Goal: Task Accomplishment & Management: Use online tool/utility

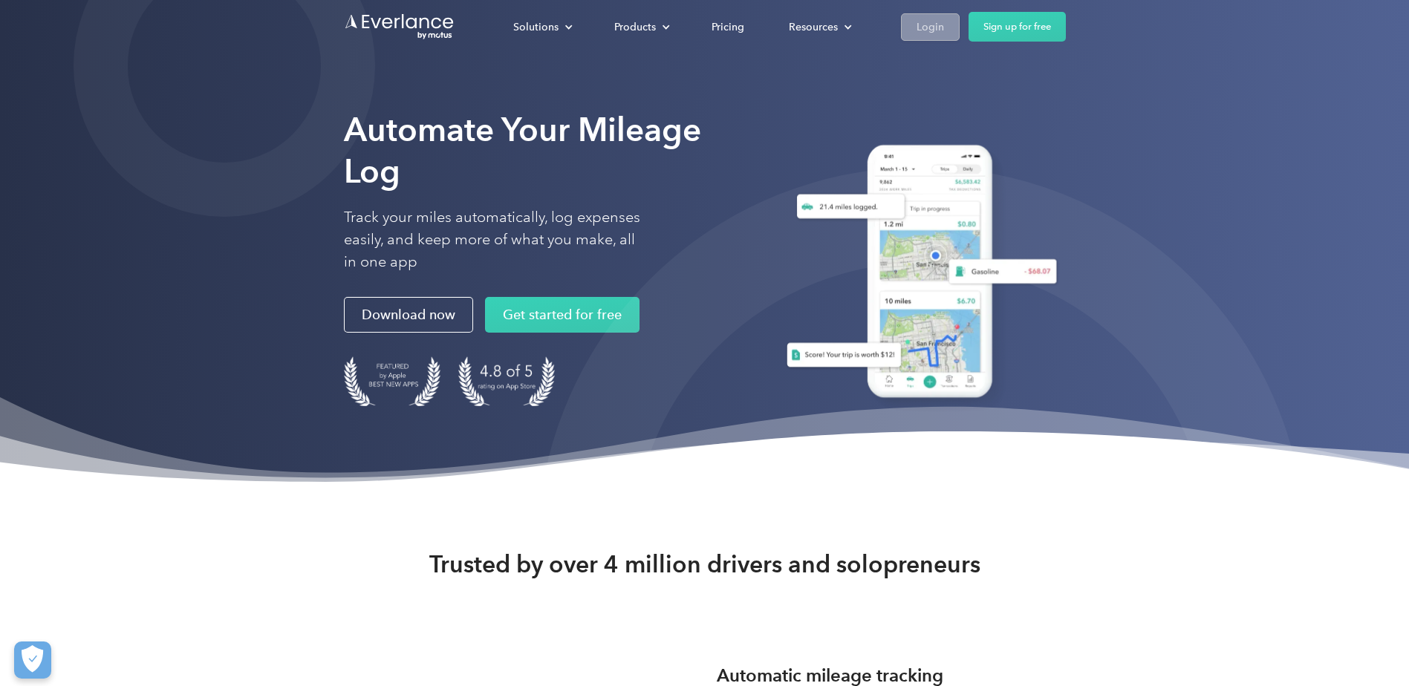
click at [921, 22] on div "Login" at bounding box center [929, 27] width 27 height 19
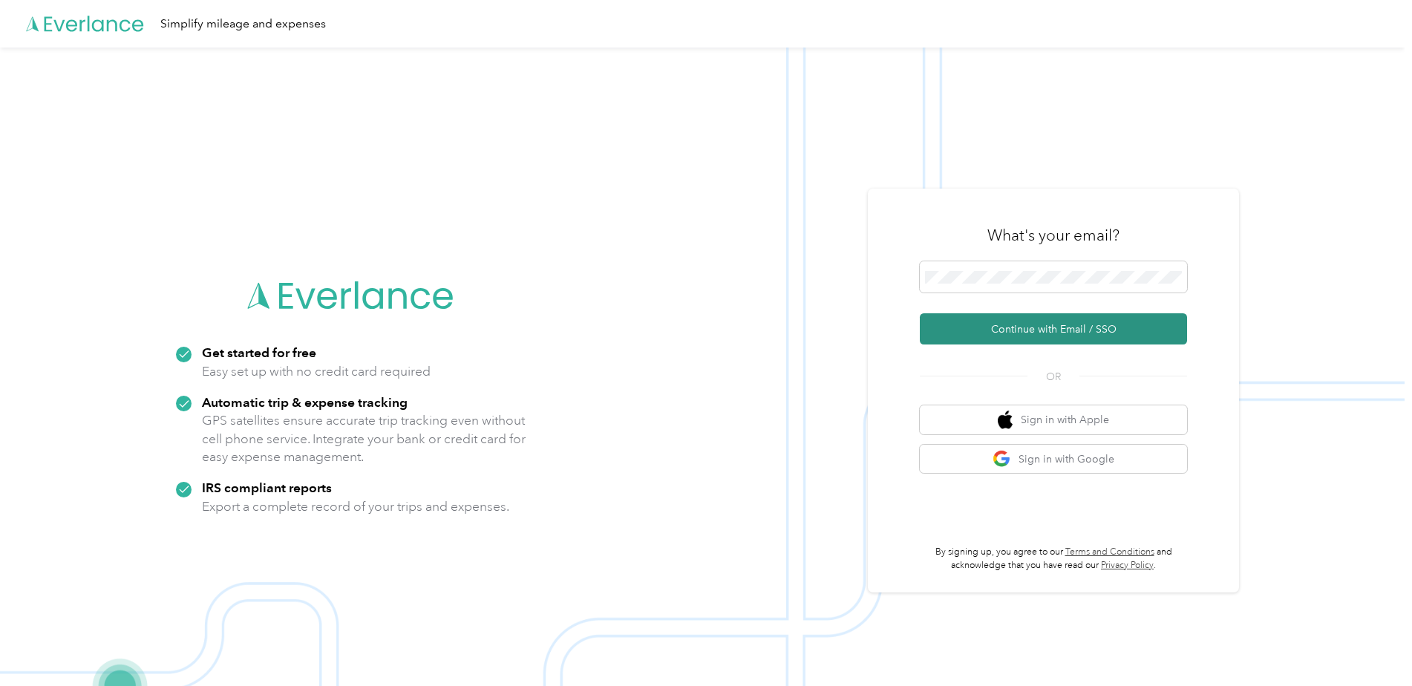
click at [1013, 323] on button "Continue with Email / SSO" at bounding box center [1053, 328] width 267 height 31
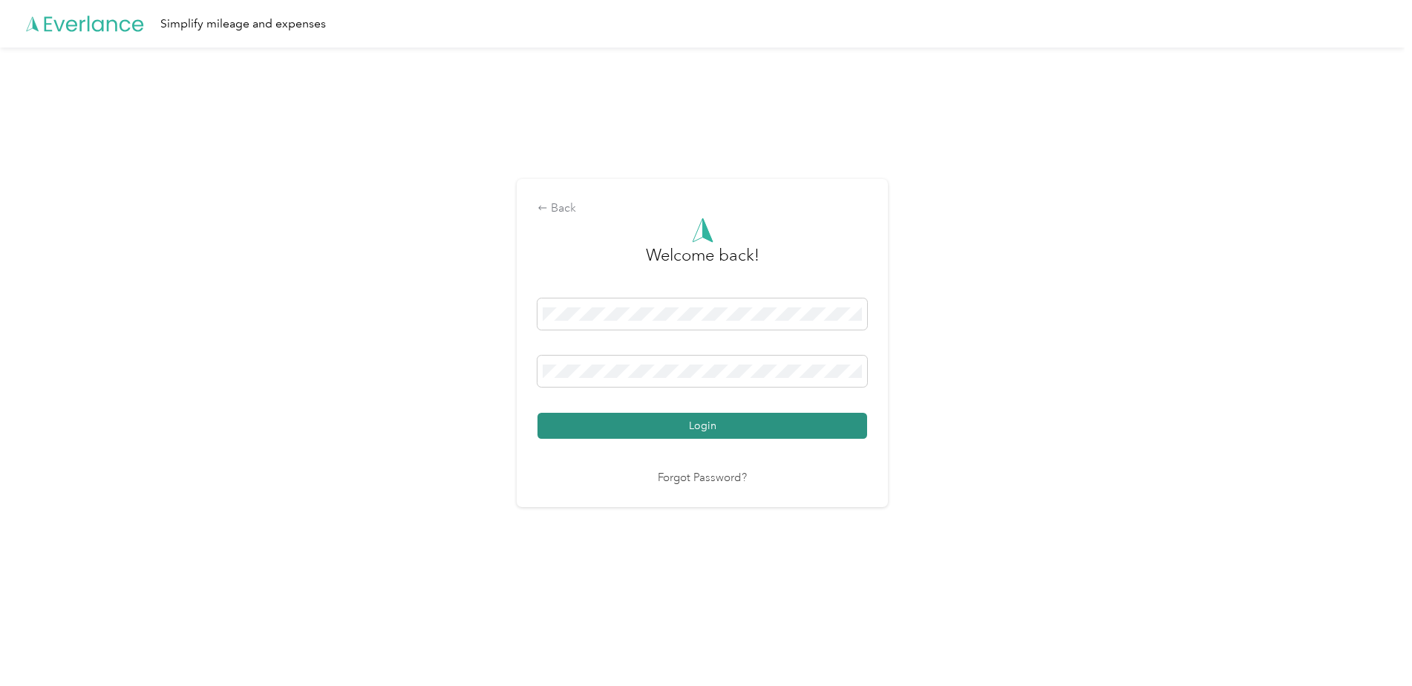
click at [724, 430] on button "Login" at bounding box center [703, 426] width 330 height 26
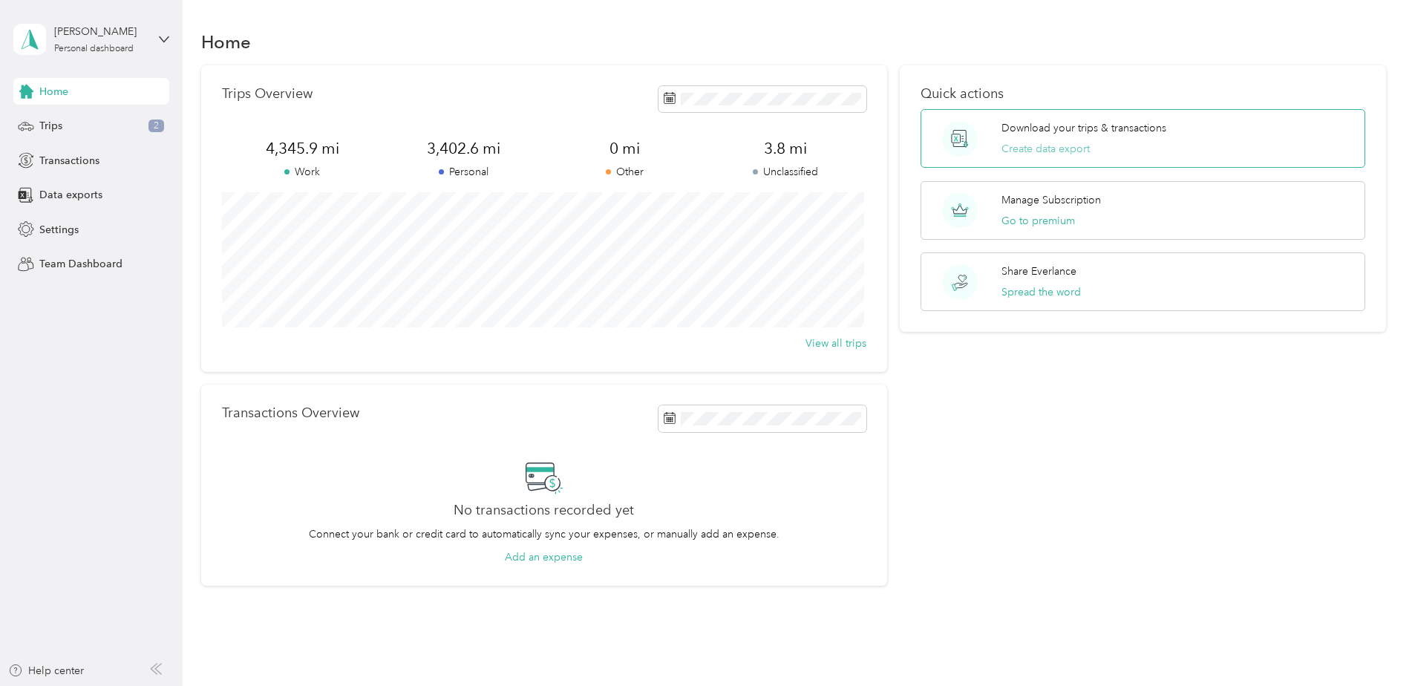
click at [1052, 141] on button "Create data export" at bounding box center [1046, 149] width 88 height 16
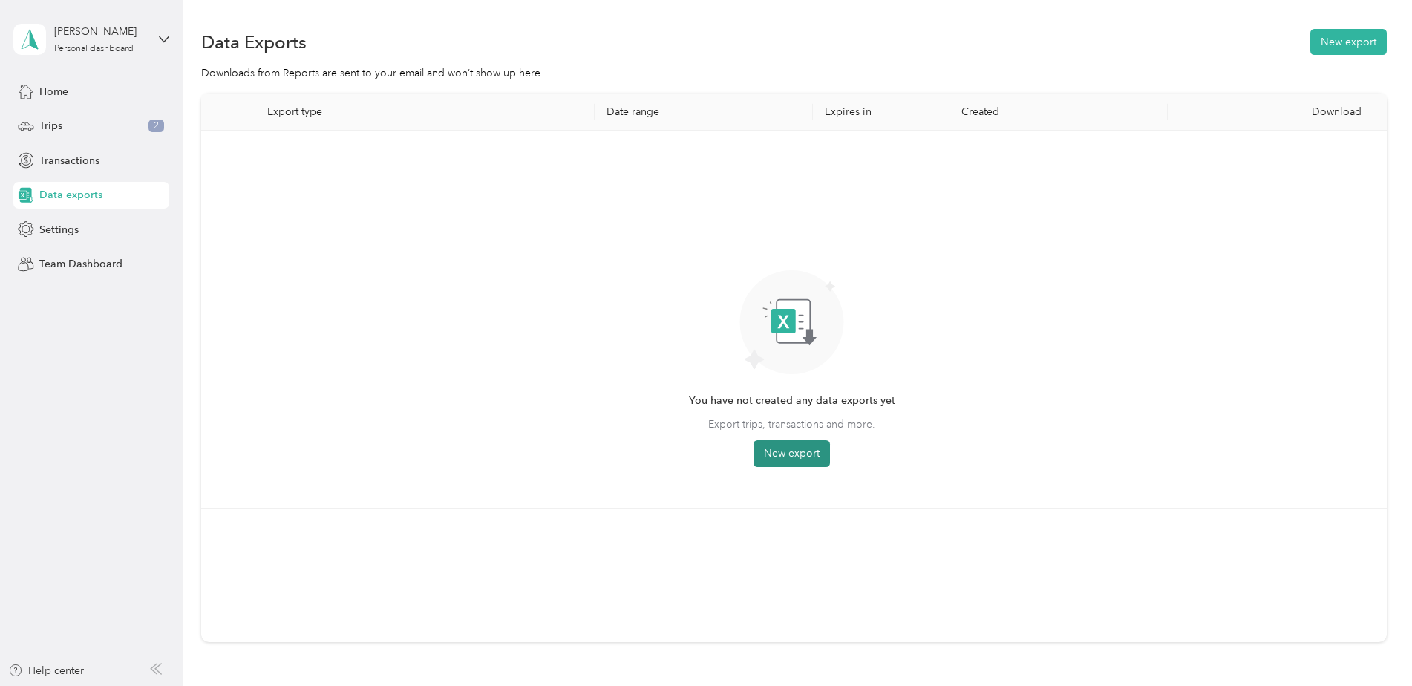
click at [801, 458] on button "New export" at bounding box center [792, 453] width 76 height 27
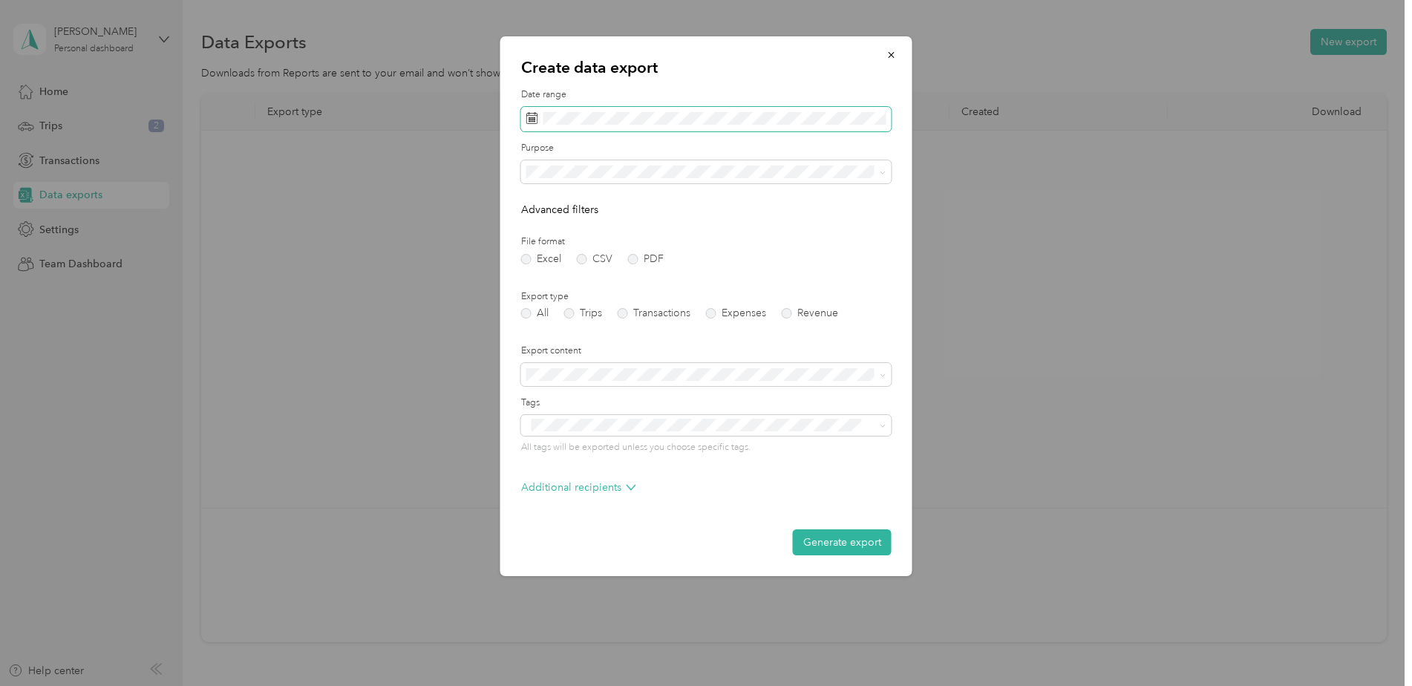
click at [534, 114] on icon at bounding box center [533, 118] width 12 height 12
click at [531, 116] on icon at bounding box center [533, 118] width 12 height 12
click at [550, 203] on icon at bounding box center [547, 204] width 15 height 15
click at [632, 254] on div "1" at bounding box center [637, 256] width 19 height 19
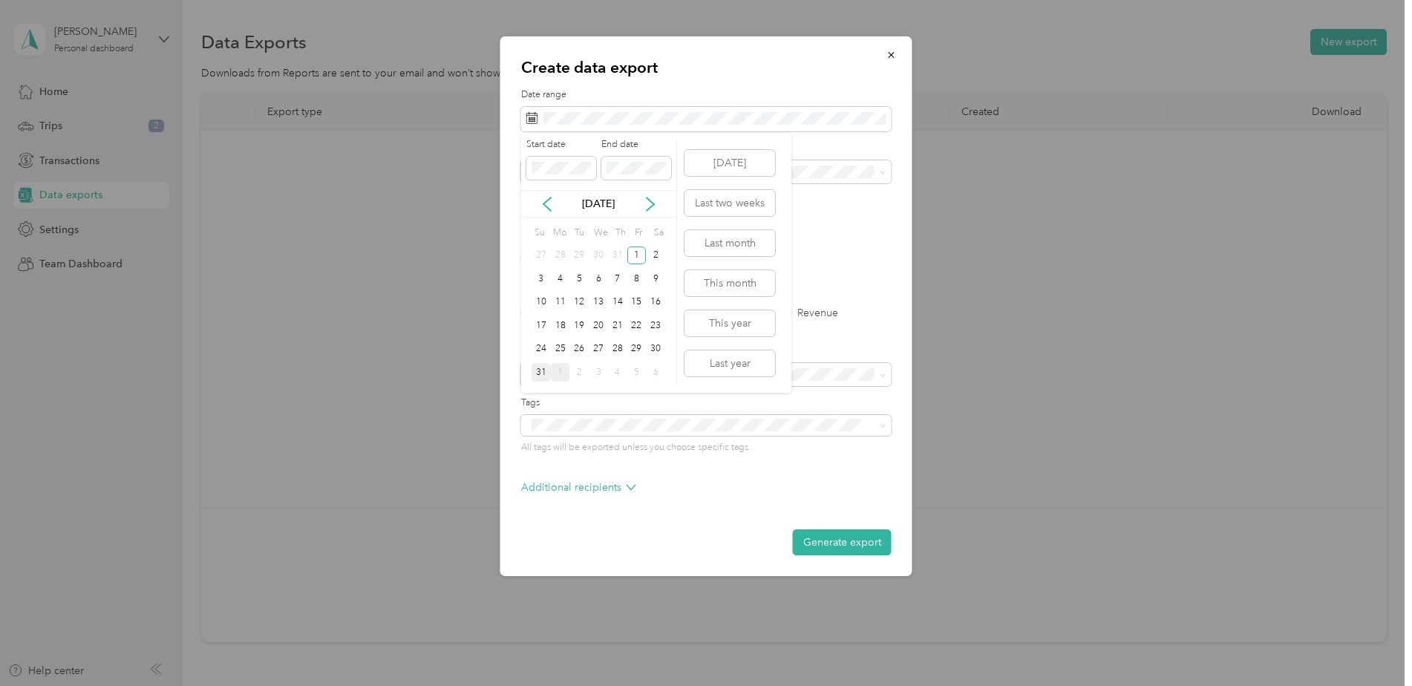
click at [542, 373] on div "31" at bounding box center [541, 372] width 19 height 19
click at [570, 224] on div "Work" at bounding box center [707, 224] width 350 height 16
click at [634, 264] on form "Date range Purpose Advanced filters File format Excel CSV PDF Export type All T…" at bounding box center [706, 321] width 371 height 467
click at [570, 315] on label "Trips" at bounding box center [583, 313] width 38 height 10
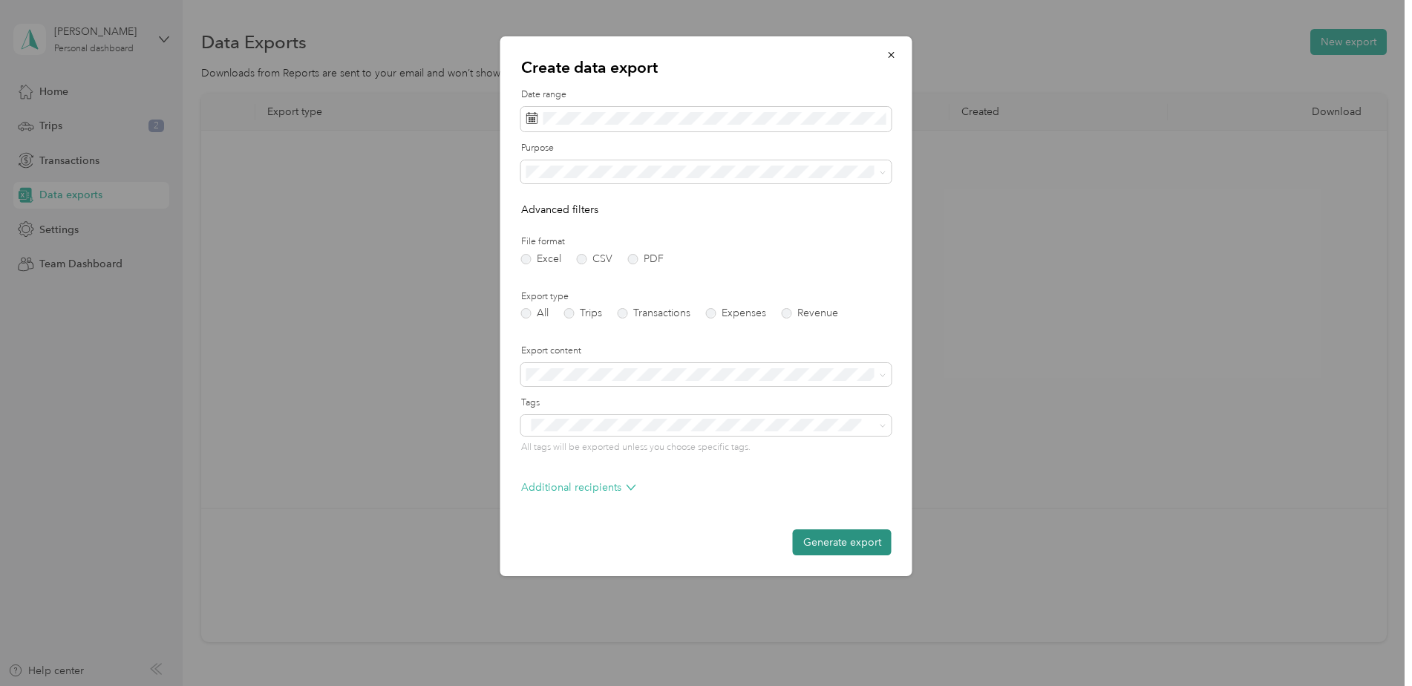
click at [810, 542] on button "Generate export" at bounding box center [842, 542] width 99 height 26
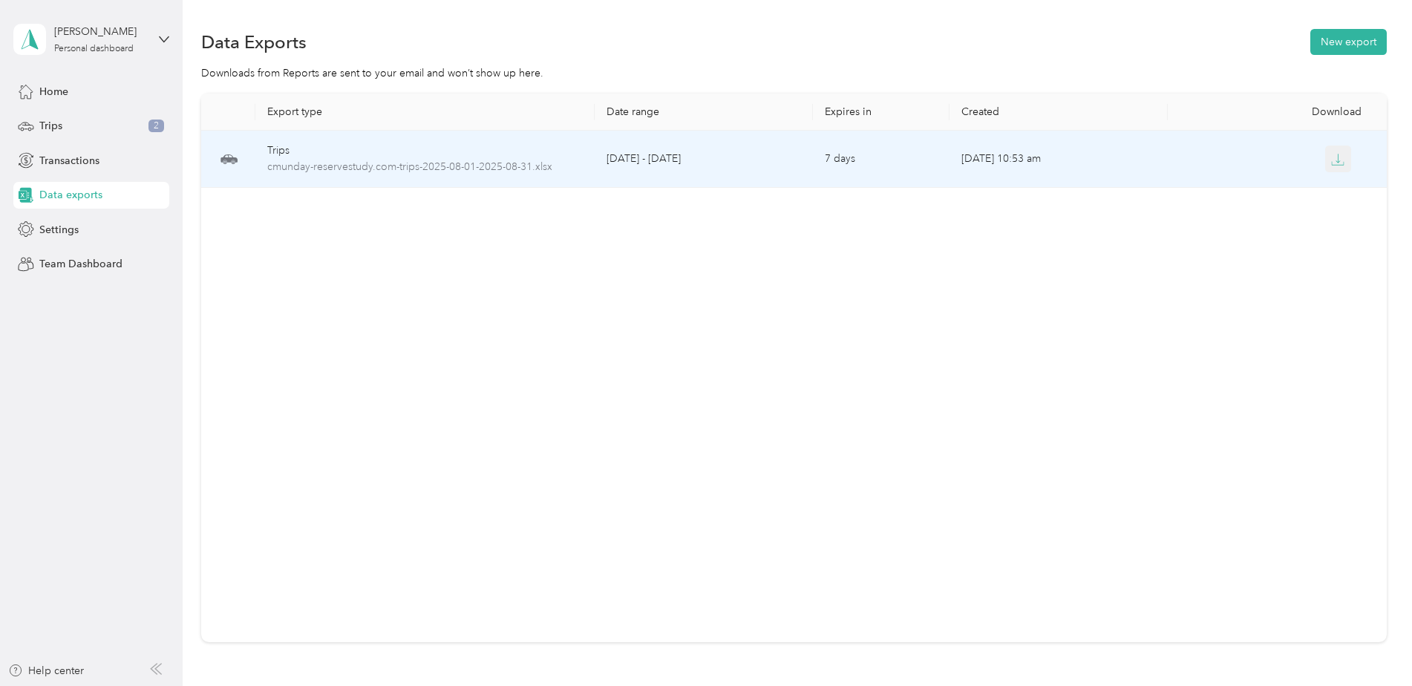
click at [1332, 160] on icon "button" at bounding box center [1338, 159] width 13 height 13
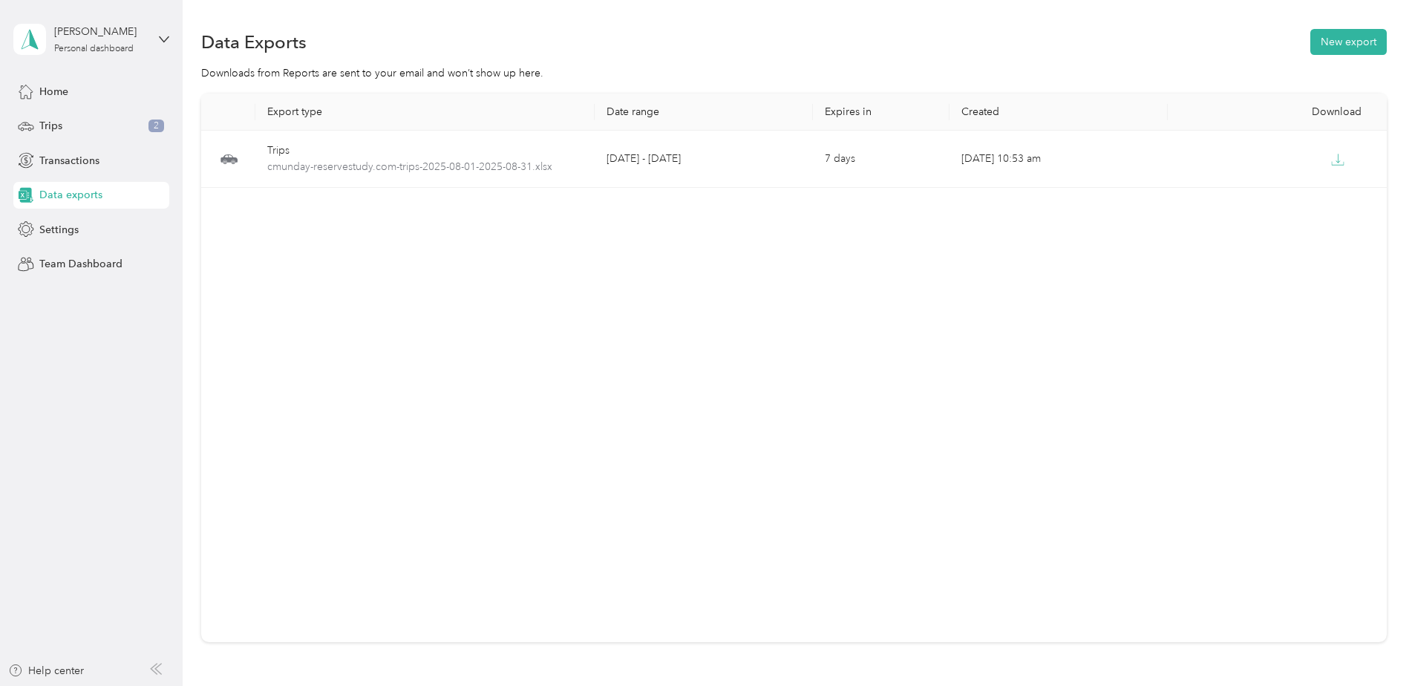
click at [990, 247] on div "Export type Date range Expires in Created Download Trips cmunday-reservestudy.c…" at bounding box center [794, 368] width 1186 height 549
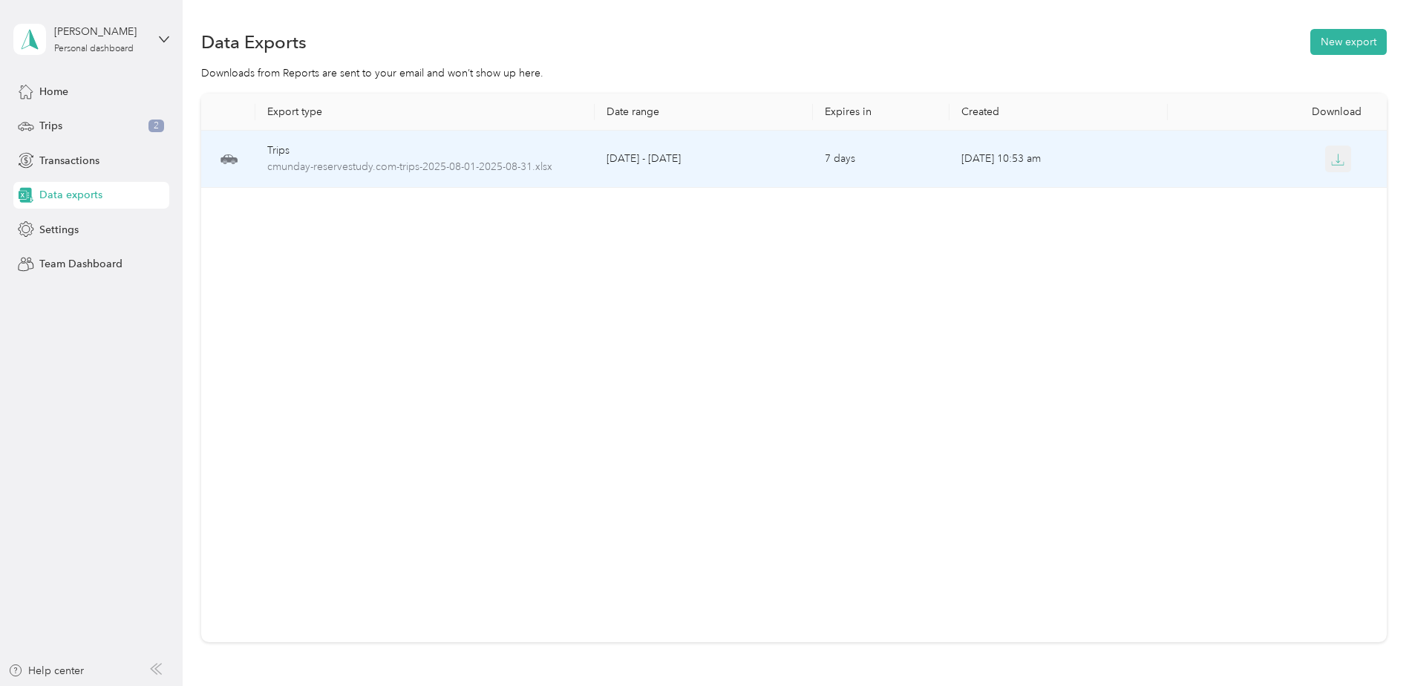
click at [1332, 163] on icon "button" at bounding box center [1338, 159] width 13 height 13
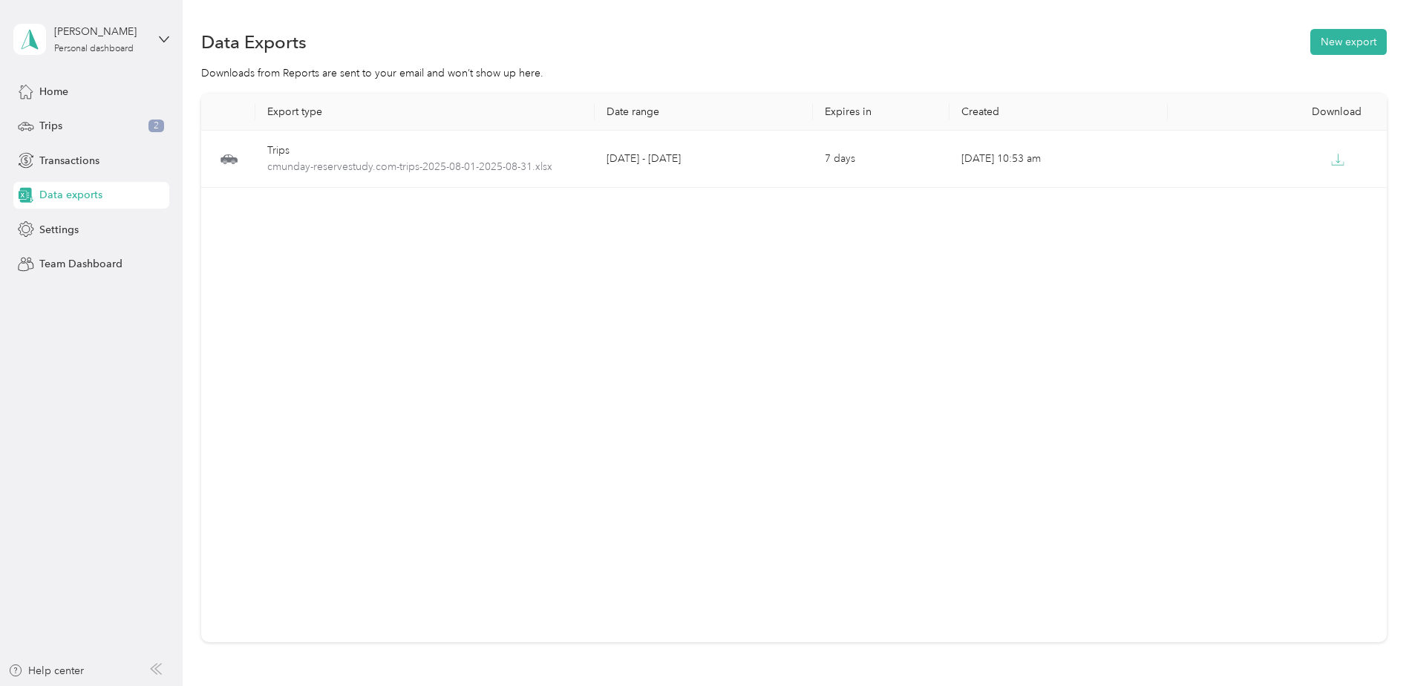
click at [628, 242] on div "Export type Date range Expires in Created Download Trips cmunday-reservestudy.c…" at bounding box center [794, 368] width 1186 height 549
click at [91, 190] on span "Data exports" at bounding box center [70, 195] width 63 height 16
click at [1331, 36] on button "New export" at bounding box center [1349, 42] width 76 height 26
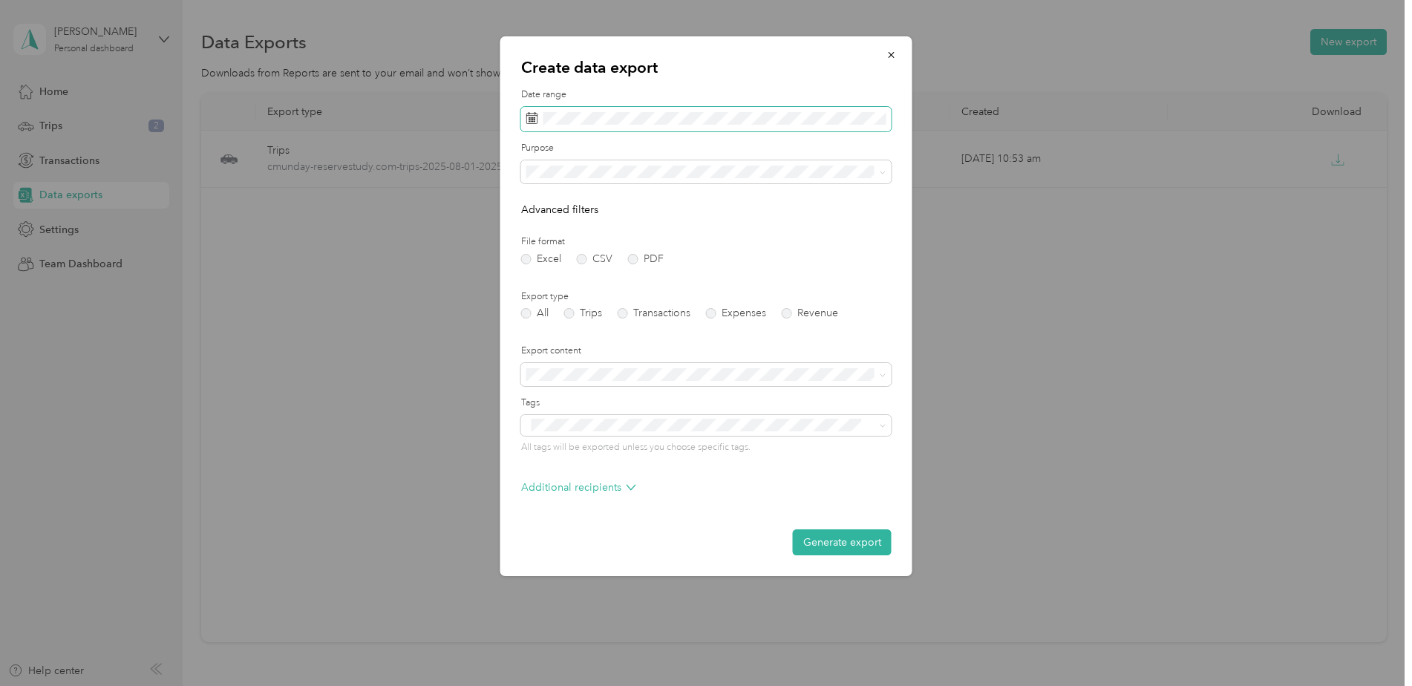
click at [538, 119] on icon at bounding box center [532, 118] width 11 height 10
click at [540, 203] on icon at bounding box center [547, 204] width 15 height 15
click at [637, 255] on div "1" at bounding box center [637, 256] width 19 height 19
click at [541, 368] on div "31" at bounding box center [541, 372] width 19 height 19
click at [634, 258] on label "PDF" at bounding box center [646, 259] width 36 height 10
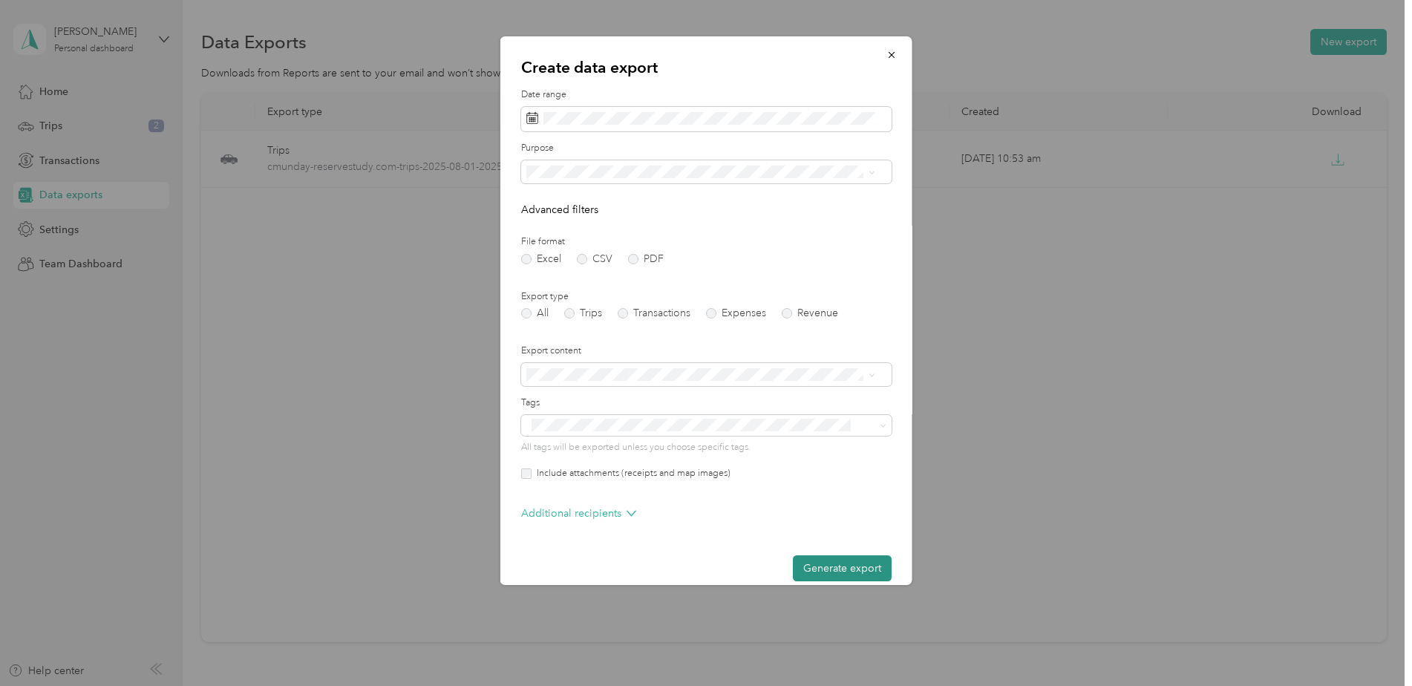
click at [832, 568] on button "Generate export" at bounding box center [842, 568] width 99 height 26
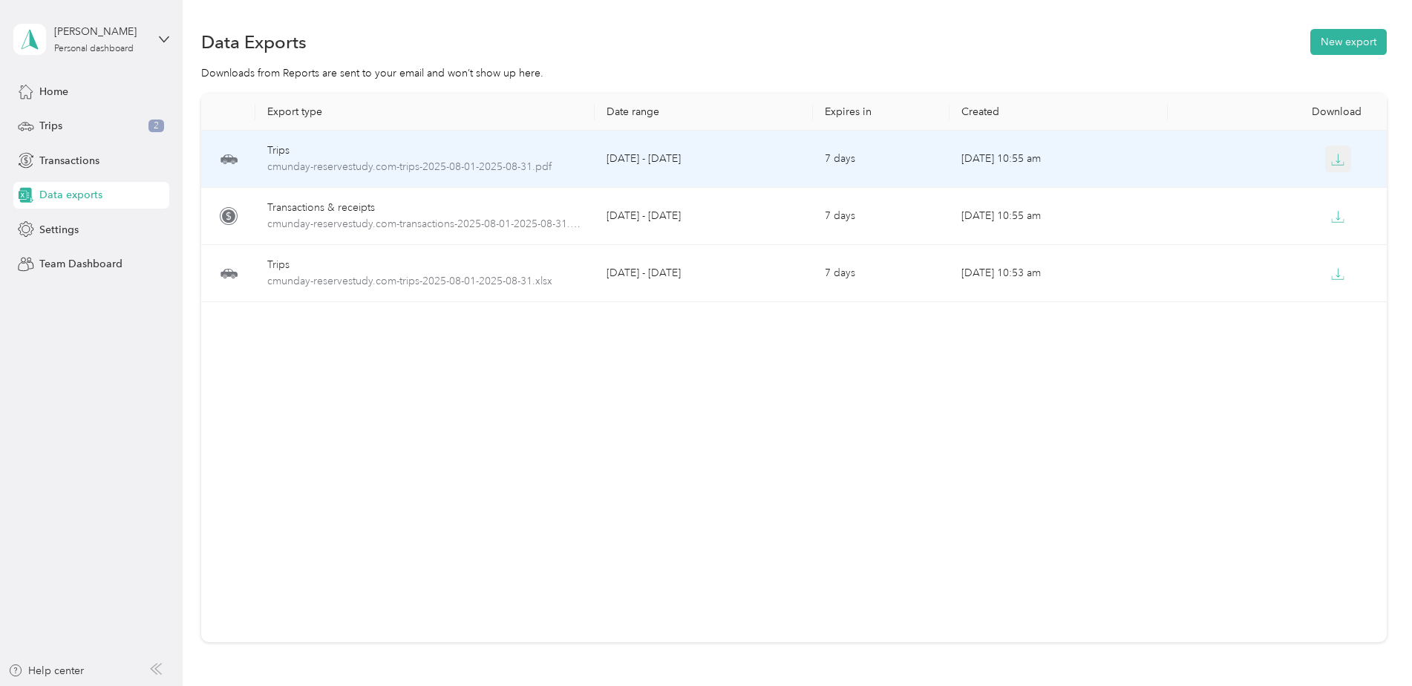
click at [1334, 163] on icon "button" at bounding box center [1338, 159] width 13 height 13
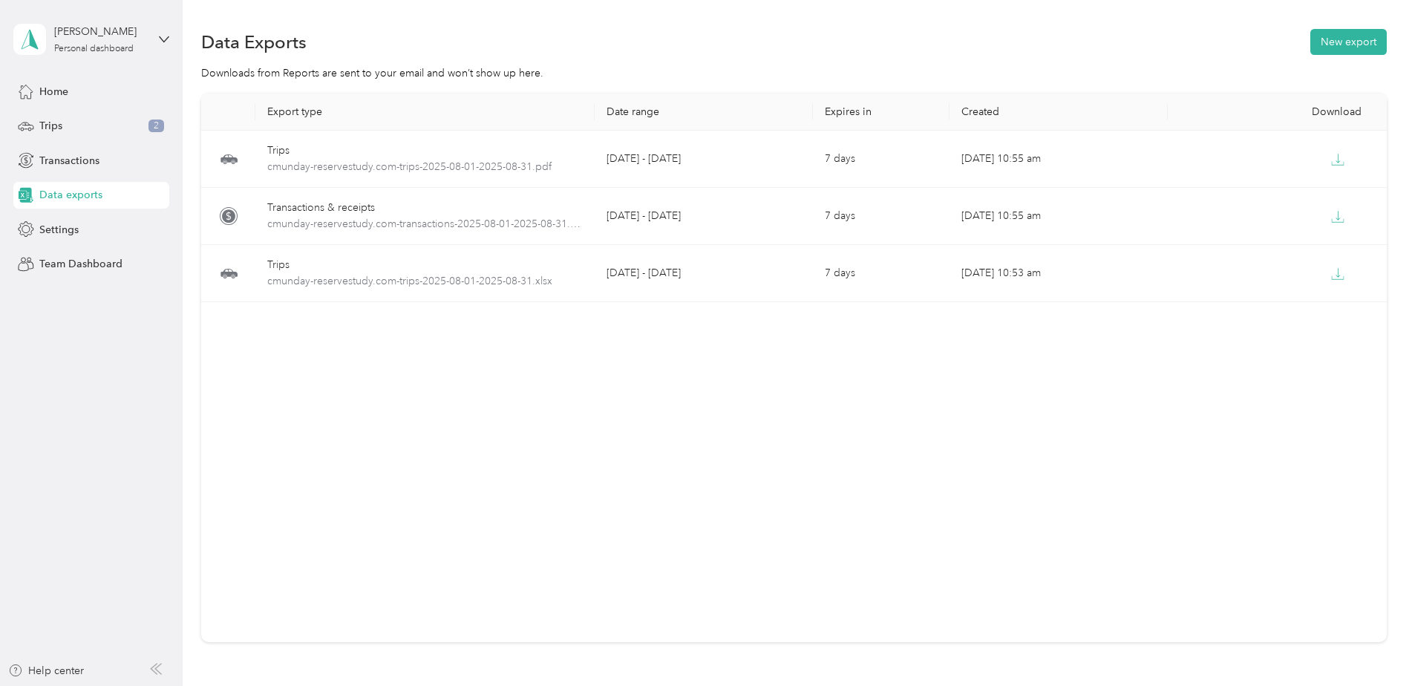
click at [913, 322] on div "Export type Date range Expires in Created Download Trips cmunday-reservestudy.c…" at bounding box center [794, 368] width 1186 height 549
click at [1323, 47] on button "New export" at bounding box center [1349, 42] width 76 height 26
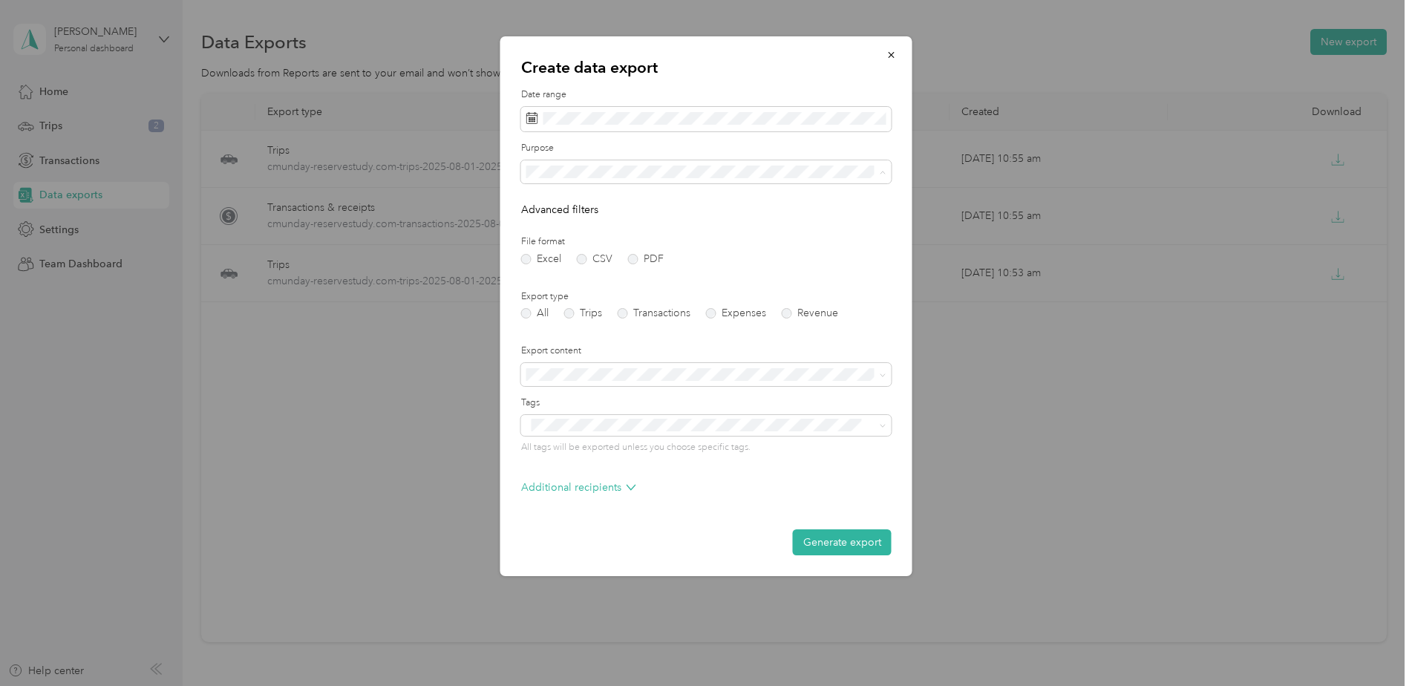
click at [584, 224] on li "Work" at bounding box center [706, 224] width 371 height 26
click at [636, 256] on label "PDF" at bounding box center [646, 259] width 36 height 10
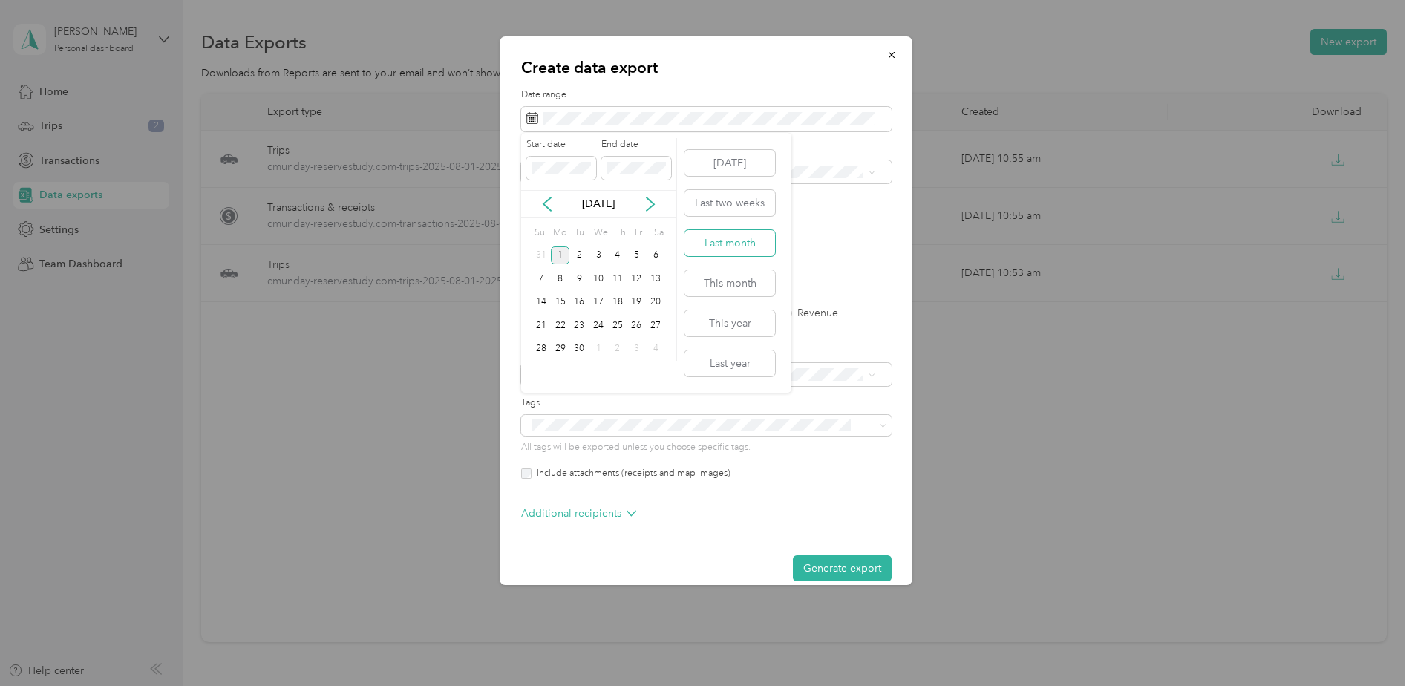
click at [736, 244] on button "Last month" at bounding box center [730, 243] width 91 height 26
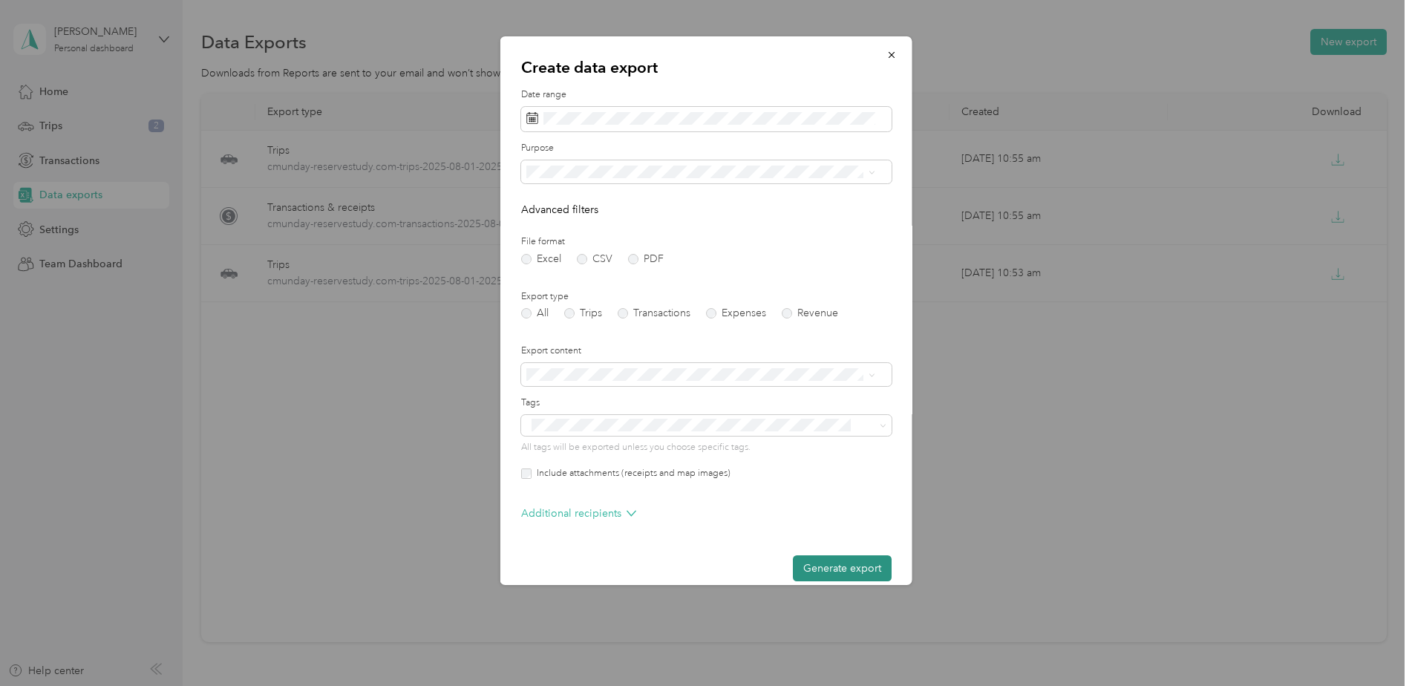
click at [835, 564] on button "Generate export" at bounding box center [842, 568] width 99 height 26
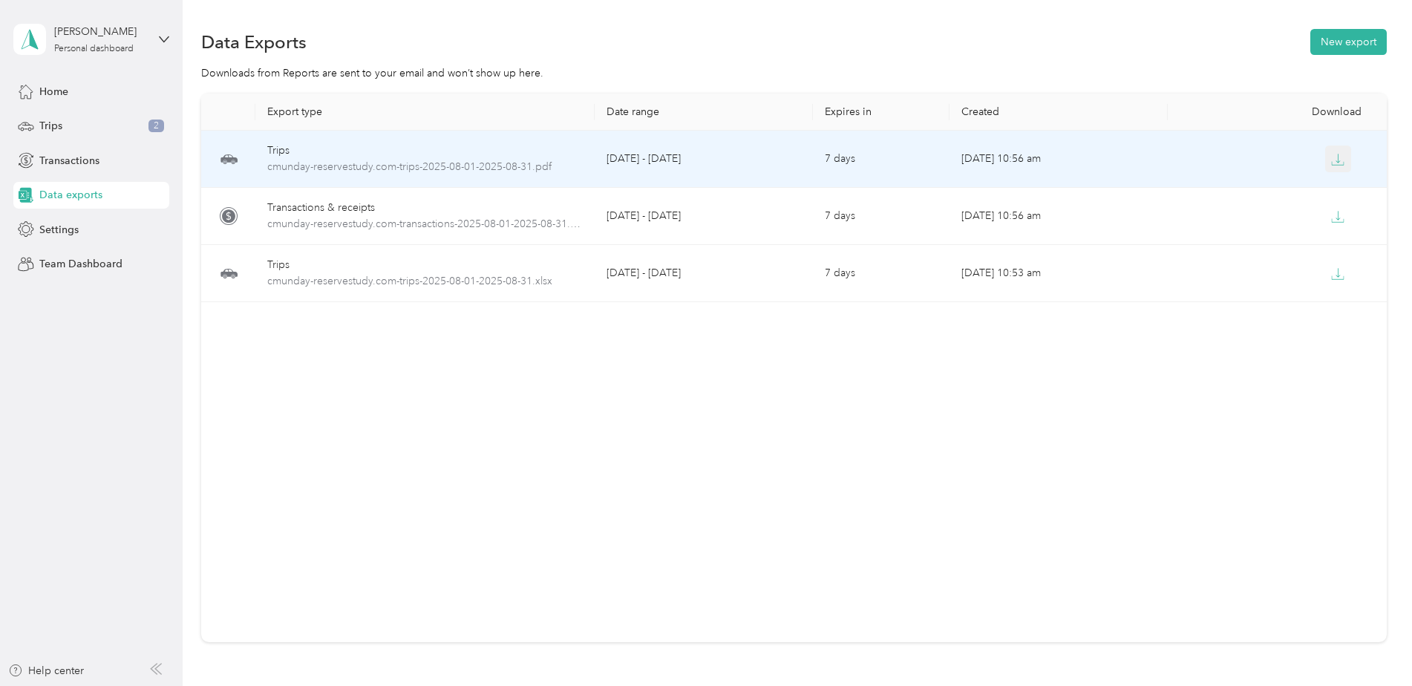
click at [1337, 162] on icon "button" at bounding box center [1338, 159] width 13 height 13
